Goal: Transaction & Acquisition: Purchase product/service

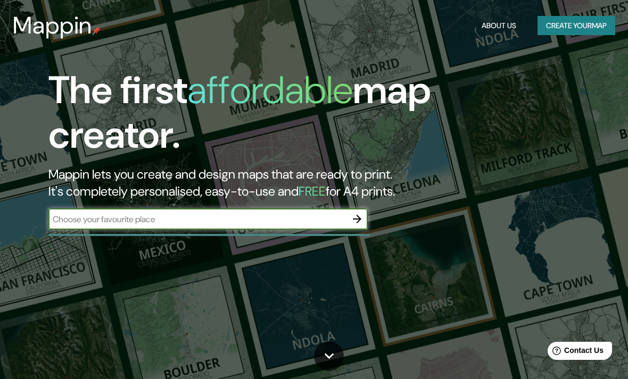
click at [321, 213] on input "text" at bounding box center [197, 219] width 298 height 12
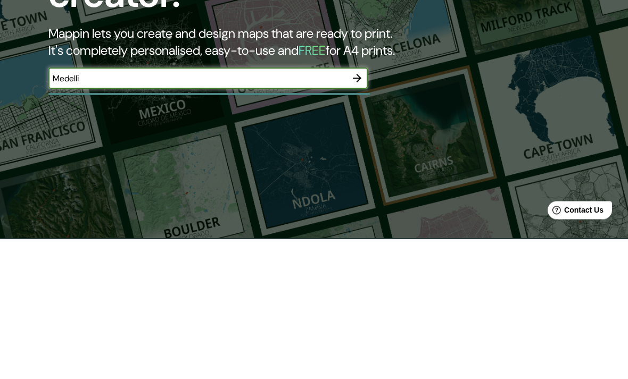
type input "Medellin"
click at [359, 215] on icon "button" at bounding box center [357, 219] width 9 height 9
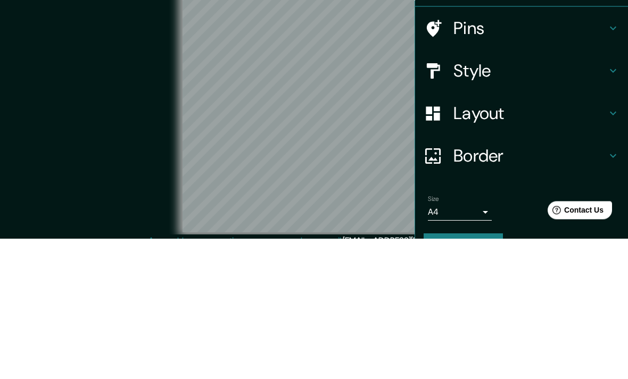
scroll to position [44, 0]
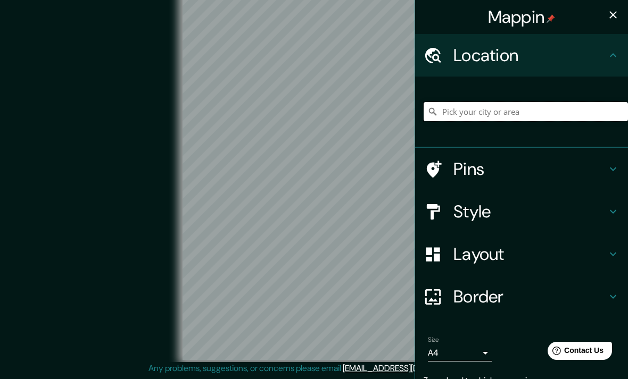
click at [540, 104] on input "Pick your city or area" at bounding box center [526, 111] width 204 height 19
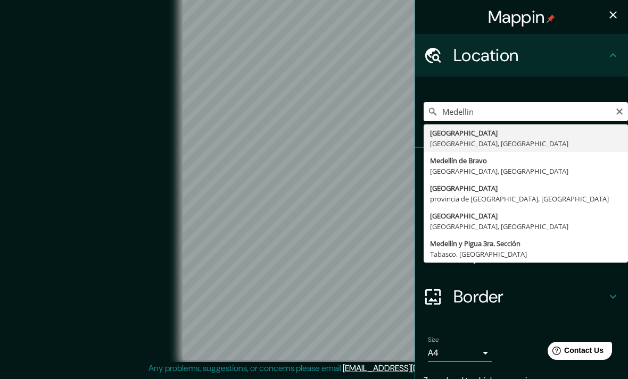
type input "[GEOGRAPHIC_DATA], [GEOGRAPHIC_DATA], [GEOGRAPHIC_DATA]"
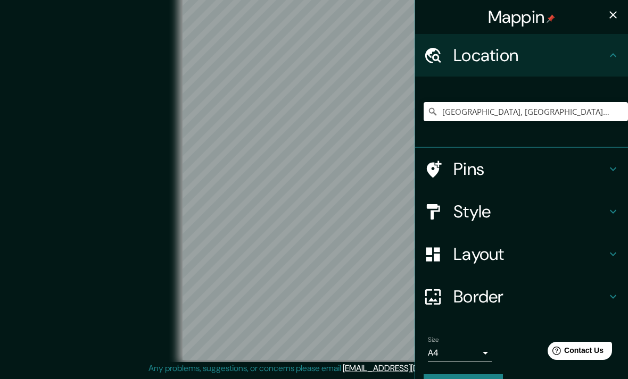
click at [605, 208] on h4 "Style" at bounding box center [529, 211] width 153 height 21
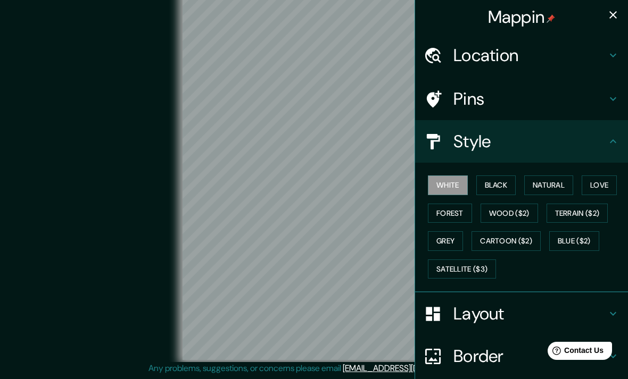
click at [611, 138] on icon at bounding box center [613, 141] width 13 height 13
click at [495, 351] on h4 "Border" at bounding box center [529, 356] width 153 height 21
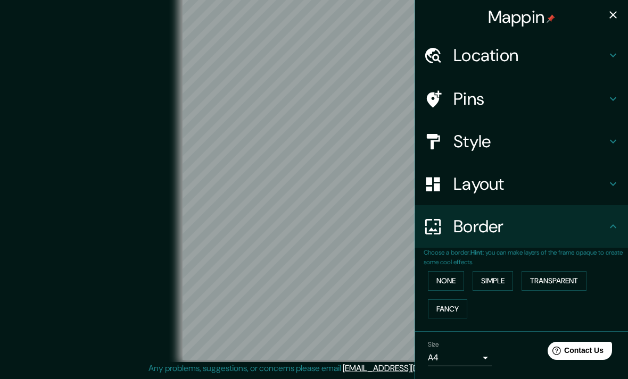
click at [610, 228] on icon at bounding box center [613, 226] width 13 height 13
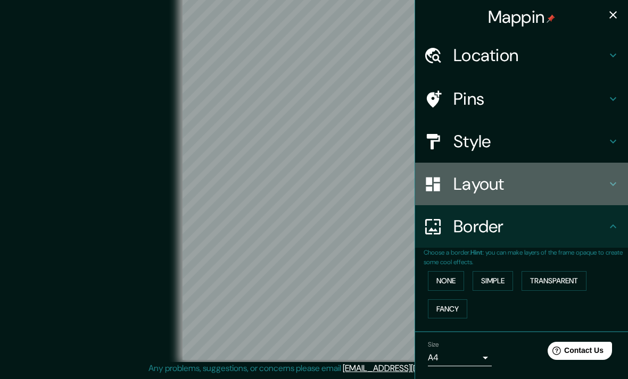
click at [606, 192] on h4 "Layout" at bounding box center [529, 183] width 153 height 21
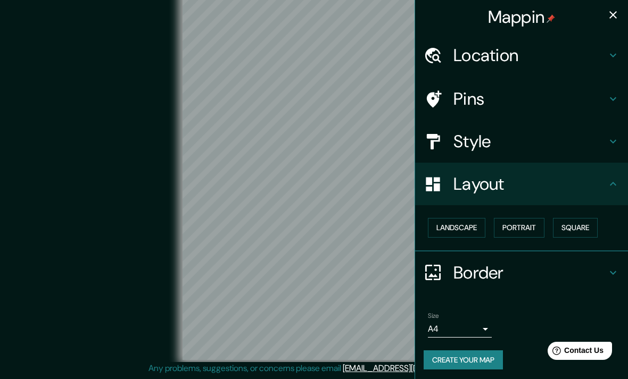
click at [580, 221] on button "Square" at bounding box center [575, 228] width 45 height 20
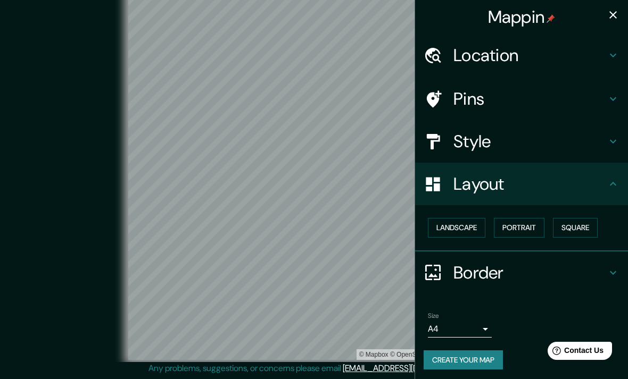
click at [87, 268] on div "© Mapbox © OpenStreetMap Improve this map" at bounding box center [313, 175] width 565 height 342
click at [608, 20] on icon "button" at bounding box center [613, 15] width 13 height 13
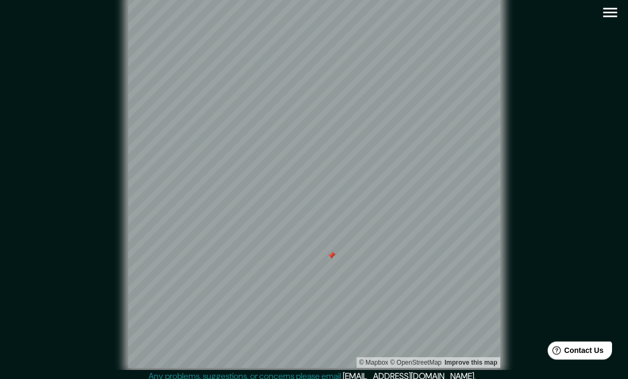
scroll to position [0, 0]
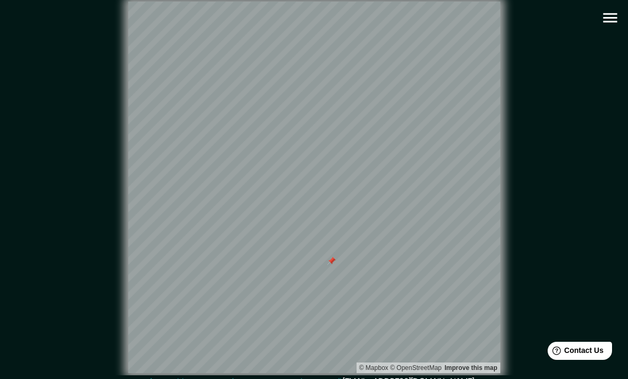
click at [607, 21] on icon "button" at bounding box center [610, 18] width 14 height 10
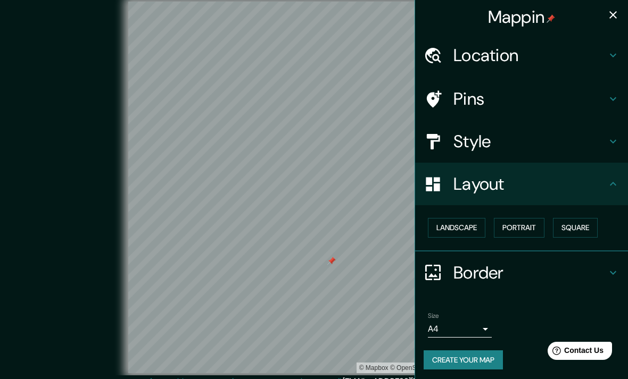
click at [614, 20] on icon "button" at bounding box center [613, 15] width 13 height 13
